Goal: Information Seeking & Learning: Learn about a topic

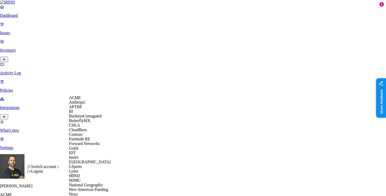
scroll to position [143, 0]
click at [89, 183] on span "National Geographic" at bounding box center [86, 185] width 34 height 4
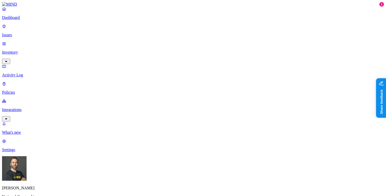
click at [28, 50] on p "Inventory" at bounding box center [193, 52] width 382 height 5
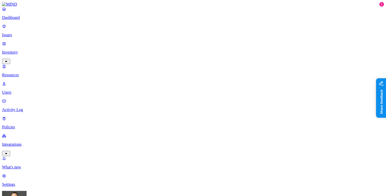
click at [28, 90] on p "Users" at bounding box center [193, 92] width 382 height 5
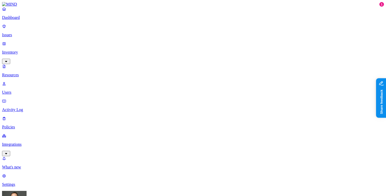
type input "kristy"
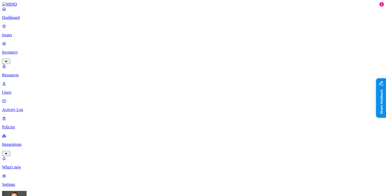
type input "henderson"
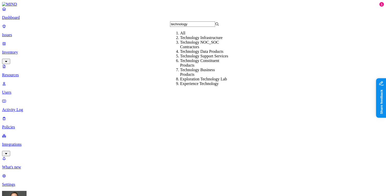
type input "technology"
click at [185, 40] on div "Technology Infrastructure" at bounding box center [204, 37] width 49 height 5
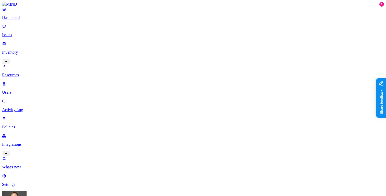
scroll to position [10, 0]
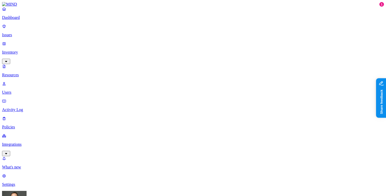
scroll to position [10, 0]
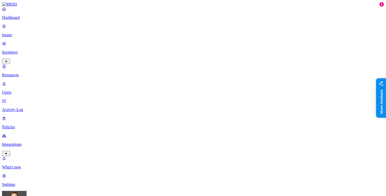
type input "jason"
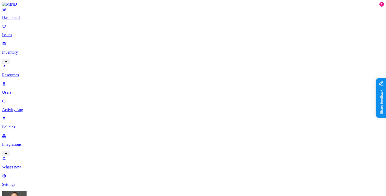
scroll to position [67, 0]
click at [33, 20] on link "Dashboard" at bounding box center [193, 13] width 382 height 13
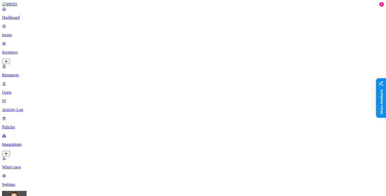
click at [26, 20] on p "Dashboard" at bounding box center [193, 17] width 382 height 5
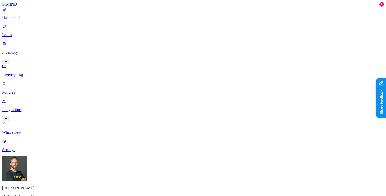
click at [26, 50] on p "Inventory" at bounding box center [193, 52] width 382 height 5
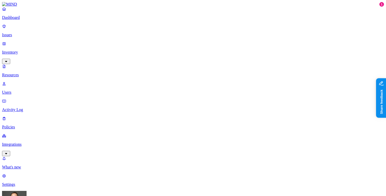
click at [28, 20] on p "Dashboard" at bounding box center [193, 17] width 382 height 5
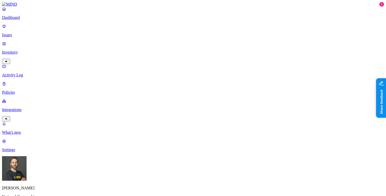
click at [8, 60] on icon "button" at bounding box center [6, 61] width 4 height 3
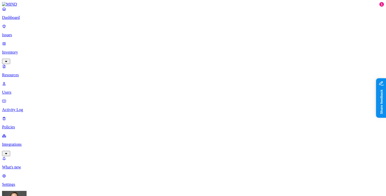
click at [40, 81] on link "Users" at bounding box center [193, 87] width 382 height 13
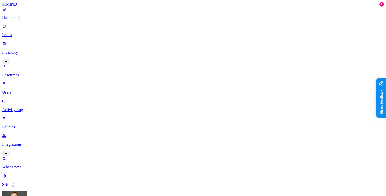
type input "mark"
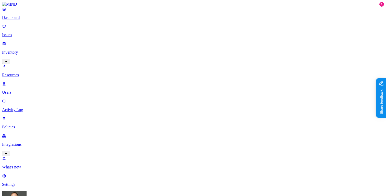
type input "jason"
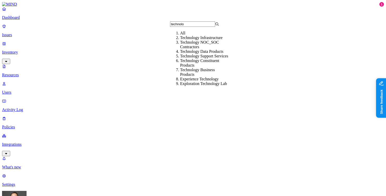
type input "technolo"
click at [193, 58] on div "Technology Support Services" at bounding box center [204, 56] width 49 height 5
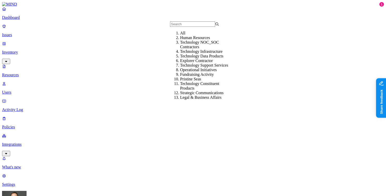
scroll to position [3, 0]
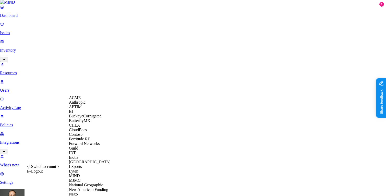
scroll to position [205, 0]
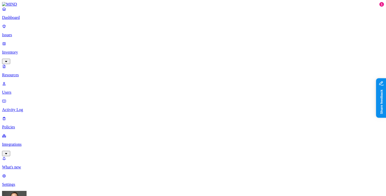
click at [41, 20] on p "Dashboard" at bounding box center [193, 17] width 382 height 5
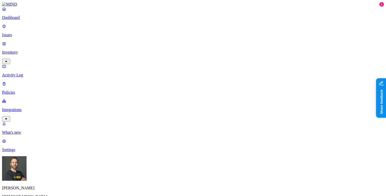
click at [48, 187] on html "Dashboard Issues Inventory Activity Log Policies Integrations What's new 1 Sett…" at bounding box center [193, 156] width 386 height 312
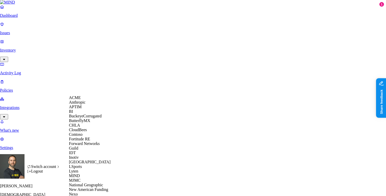
click at [81, 132] on span "CloudBees" at bounding box center [78, 130] width 18 height 4
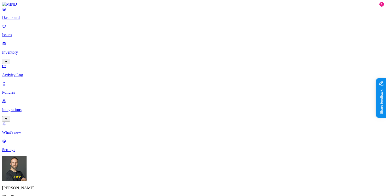
click at [41, 43] on link "Inventory" at bounding box center [193, 52] width 382 height 22
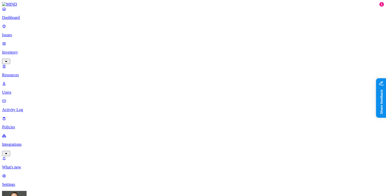
click at [41, 90] on p "Users" at bounding box center [193, 92] width 382 height 5
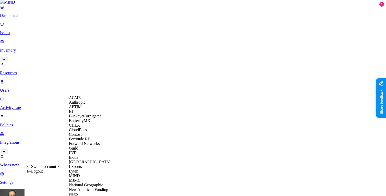
click at [91, 118] on span "BuckeyeCorrugated" at bounding box center [85, 116] width 33 height 4
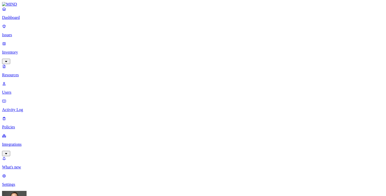
click at [24, 20] on p "Dashboard" at bounding box center [193, 17] width 382 height 5
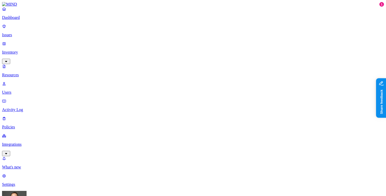
scroll to position [10, 0]
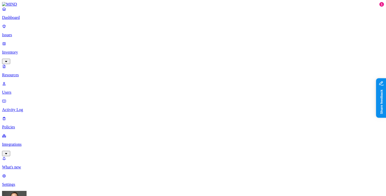
scroll to position [10, 0]
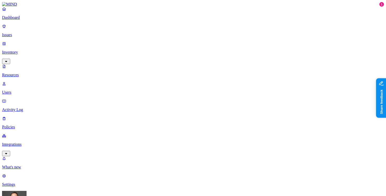
scroll to position [1, 0]
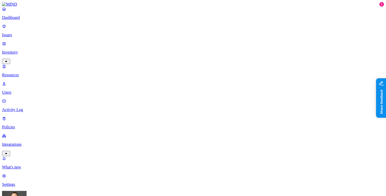
scroll to position [10, 0]
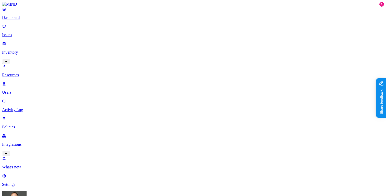
scroll to position [0, 0]
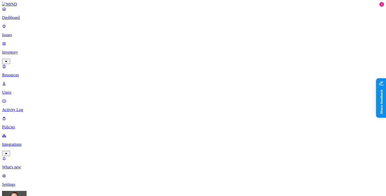
click at [32, 20] on p "Dashboard" at bounding box center [193, 17] width 382 height 5
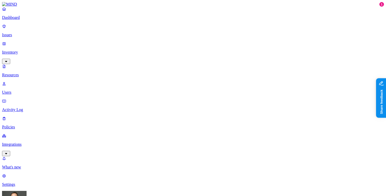
scroll to position [160, 0]
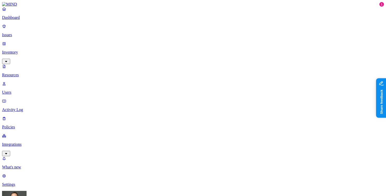
scroll to position [10, 0]
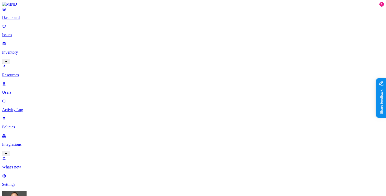
click at [19, 20] on link "Dashboard" at bounding box center [193, 13] width 382 height 13
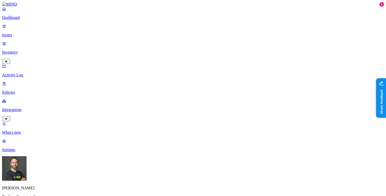
scroll to position [18, 0]
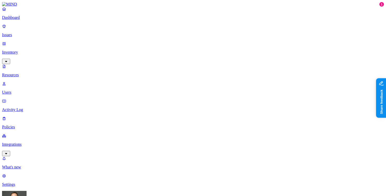
scroll to position [160, 0]
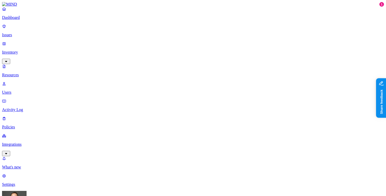
scroll to position [10, 0]
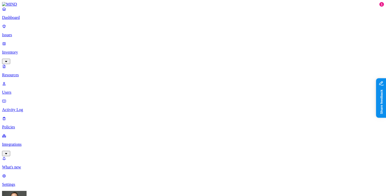
scroll to position [47, 0]
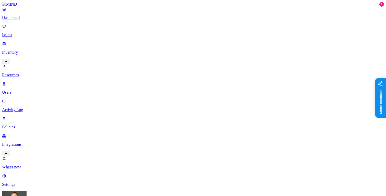
scroll to position [0, 0]
click at [31, 20] on p "Dashboard" at bounding box center [193, 17] width 382 height 5
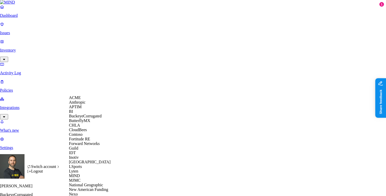
scroll to position [221, 0]
